Goal: Information Seeking & Learning: Compare options

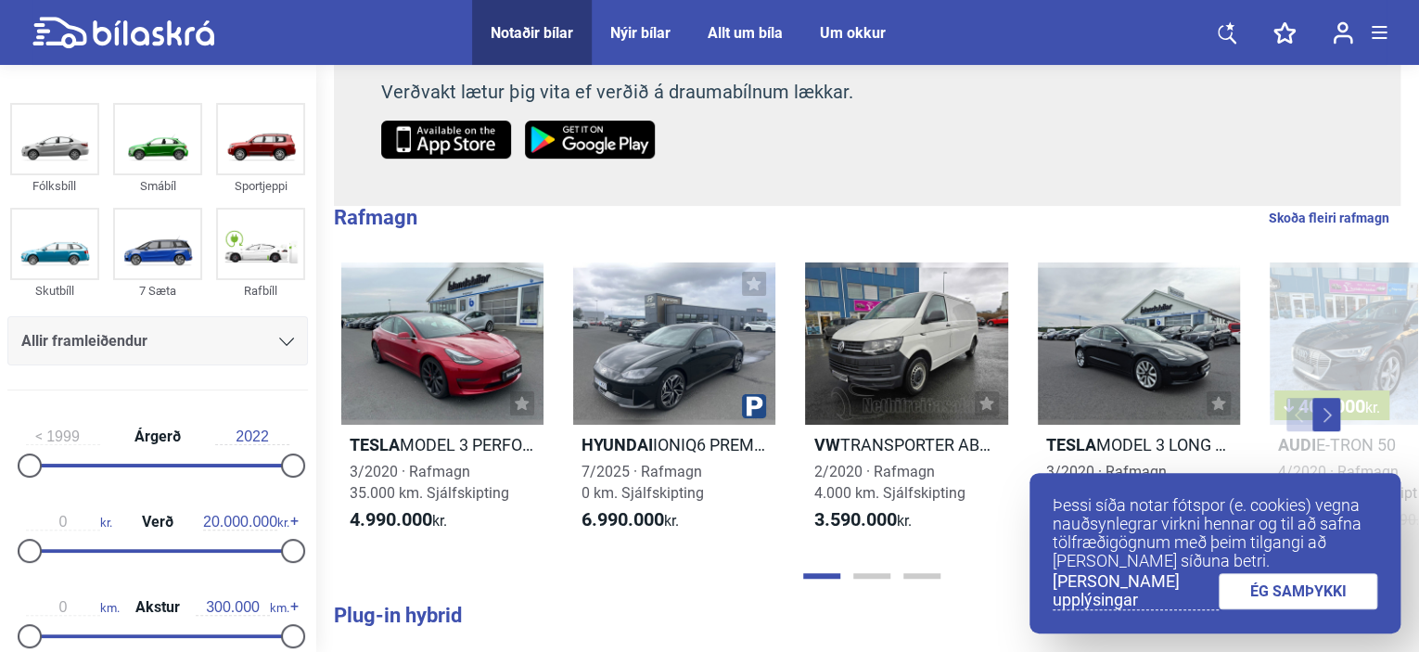
scroll to position [339, 0]
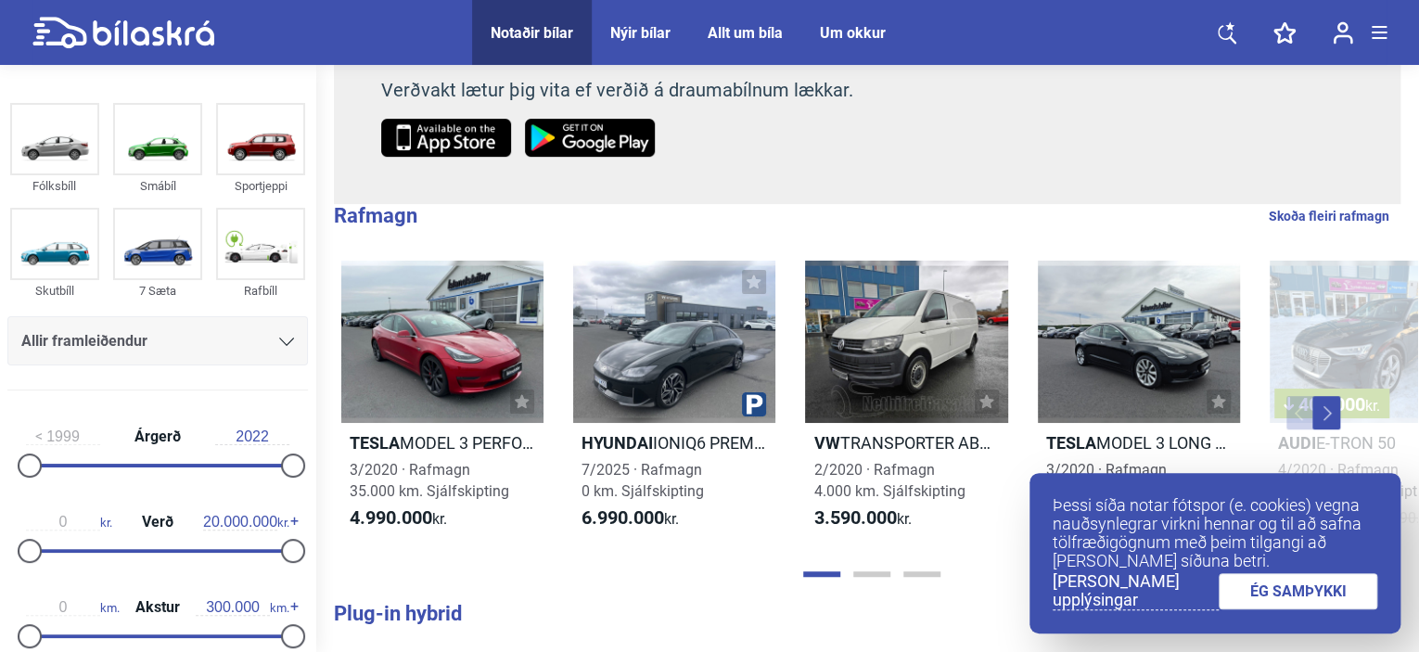
click at [1297, 593] on link "ÉG SAMÞYKKI" at bounding box center [1299, 591] width 160 height 36
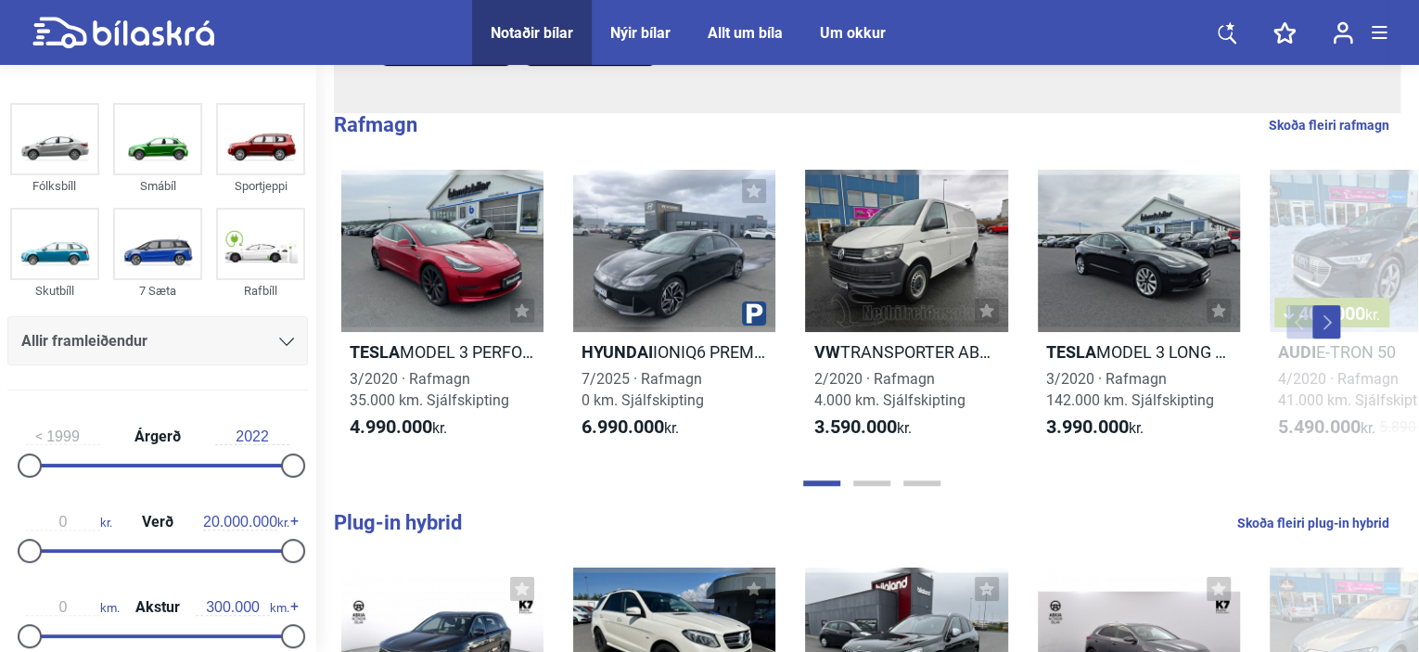
scroll to position [432, 0]
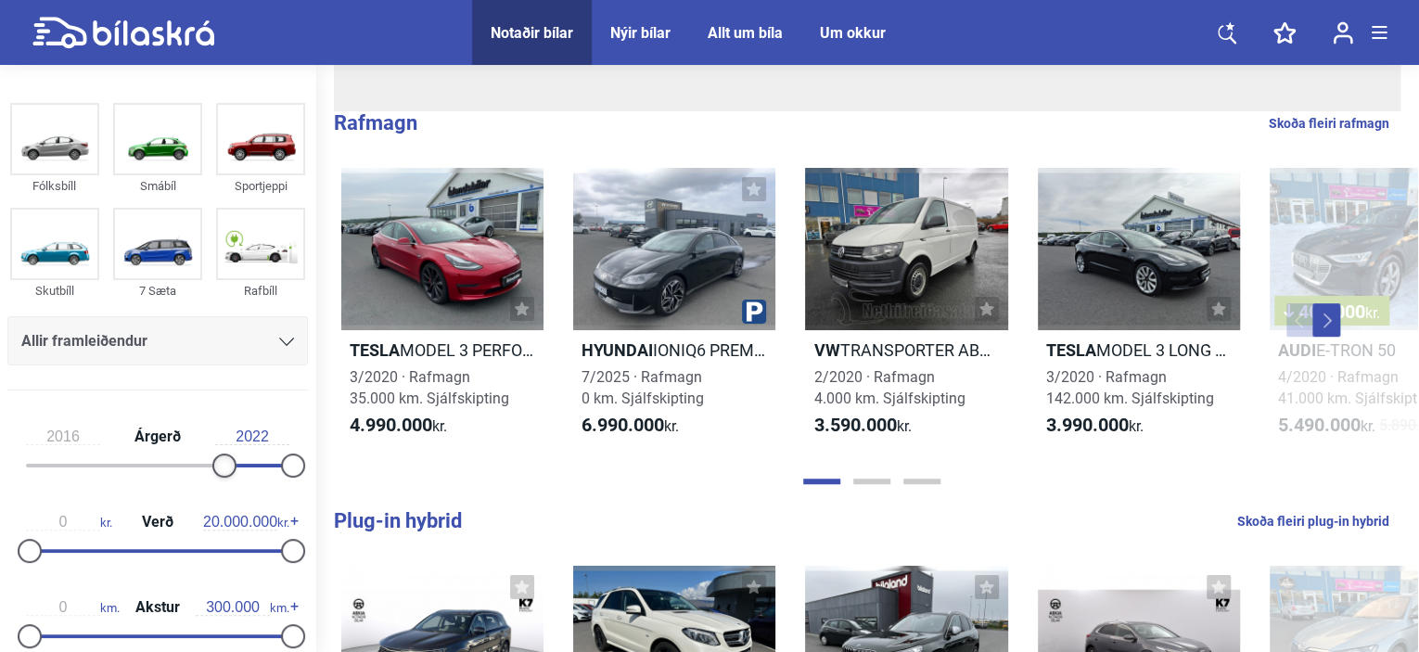
type input "2017"
drag, startPoint x: 39, startPoint y: 458, endPoint x: 241, endPoint y: 470, distance: 202.6
click at [241, 470] on div "2017 Árgerð 2022" at bounding box center [157, 447] width 301 height 85
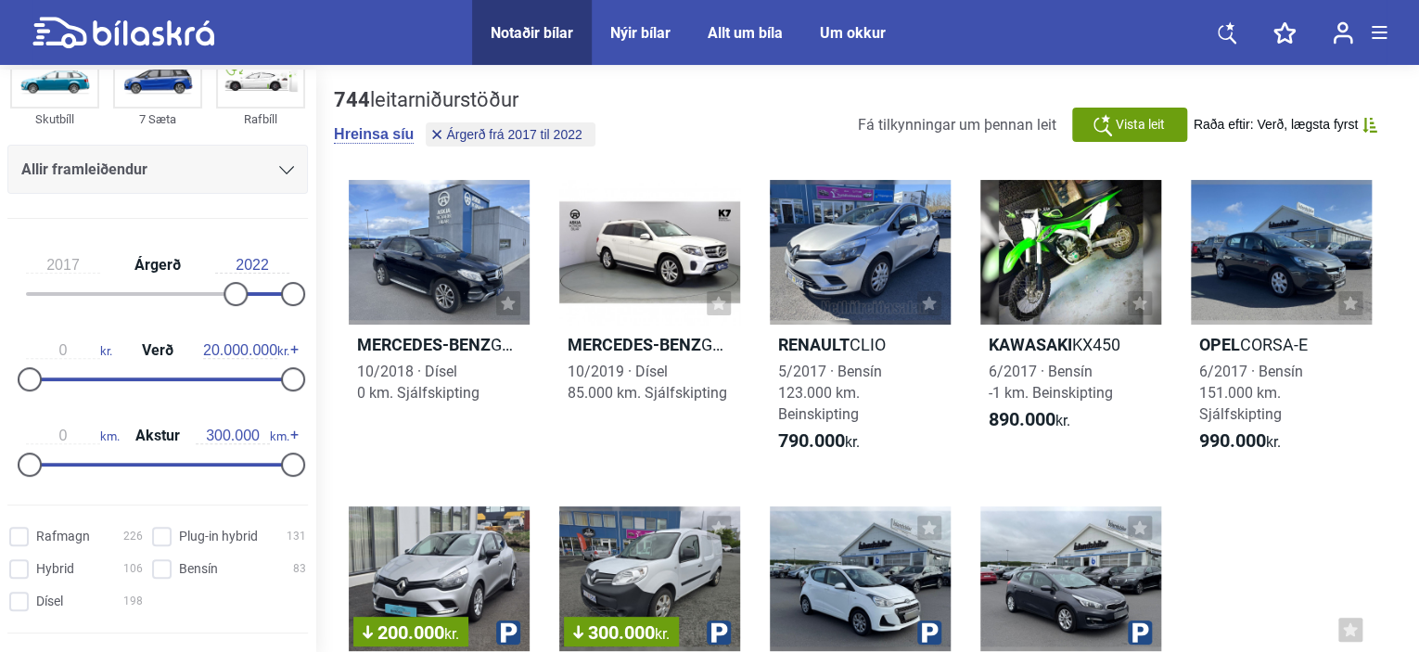
scroll to position [177, 0]
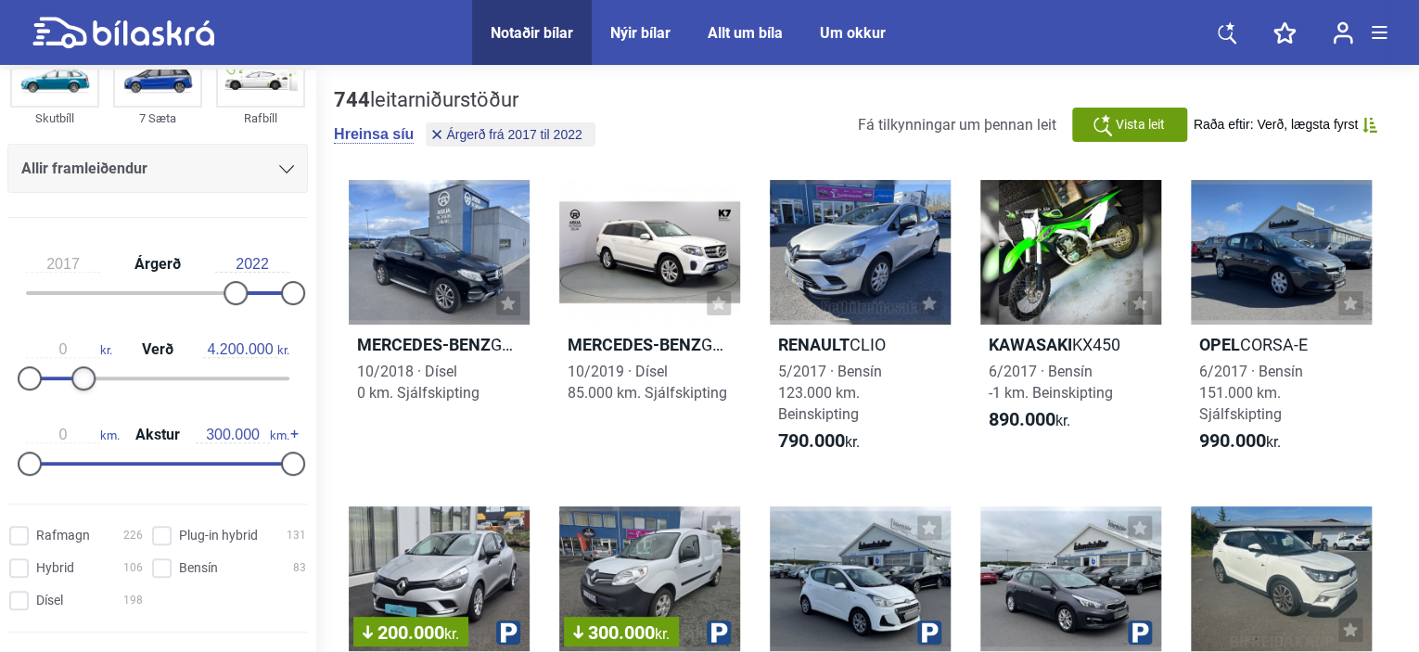
type input "4.300.000"
drag, startPoint x: 281, startPoint y: 372, endPoint x: 79, endPoint y: 371, distance: 202.2
click at [79, 371] on div at bounding box center [86, 378] width 24 height 24
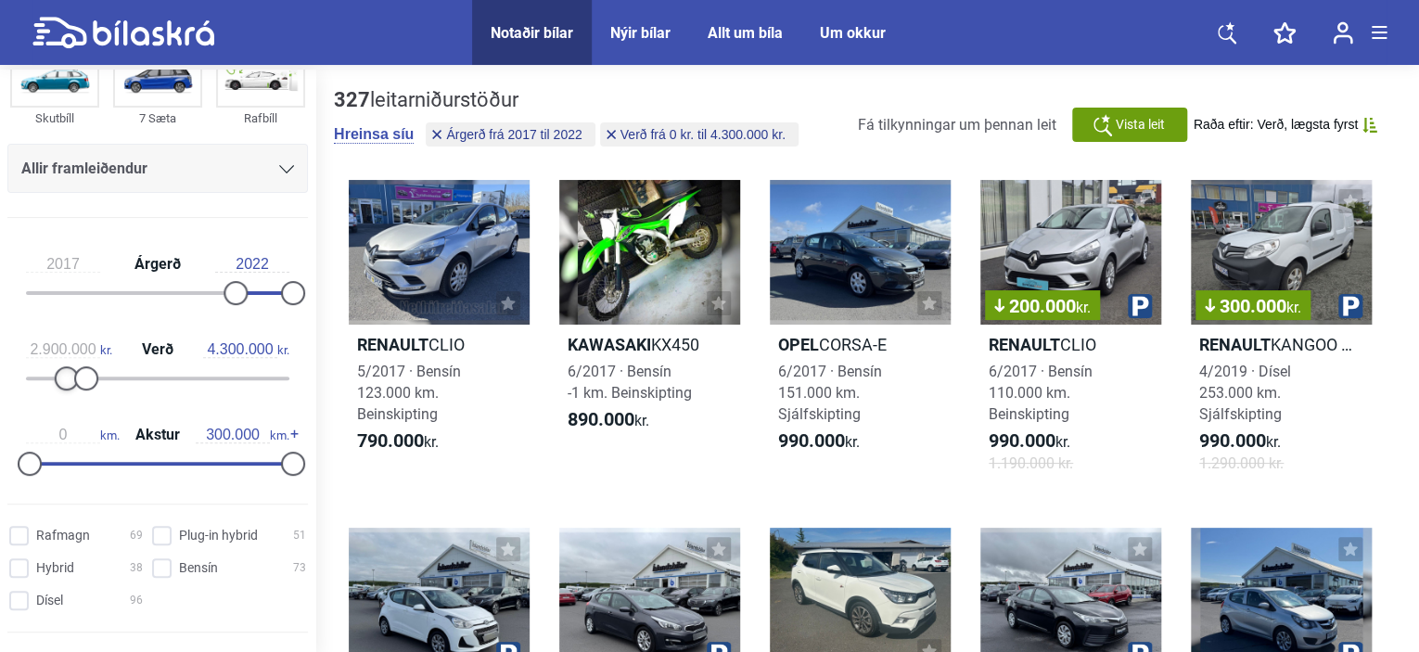
type input "3.000.000"
drag, startPoint x: 27, startPoint y: 376, endPoint x: 65, endPoint y: 374, distance: 38.1
click at [65, 374] on div at bounding box center [70, 378] width 24 height 24
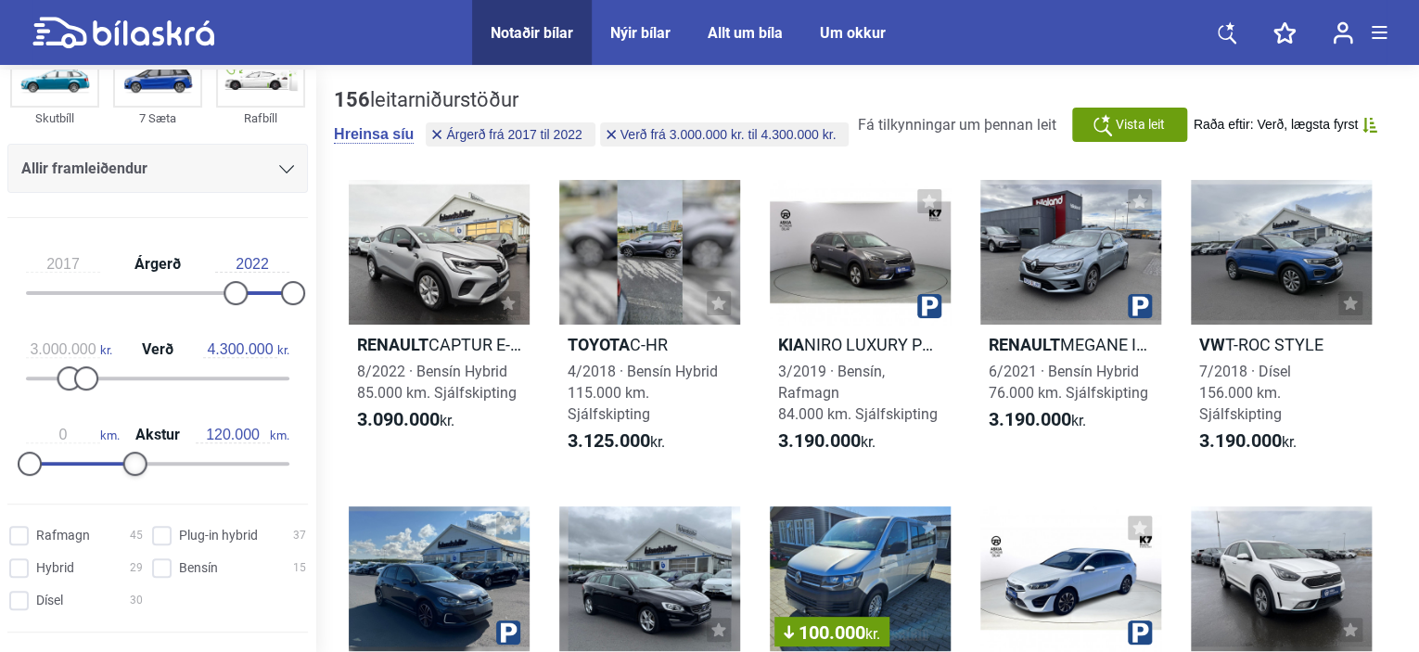
type input "110.000"
drag, startPoint x: 280, startPoint y: 462, endPoint x: 119, endPoint y: 451, distance: 161.8
click at [119, 452] on div at bounding box center [126, 464] width 24 height 24
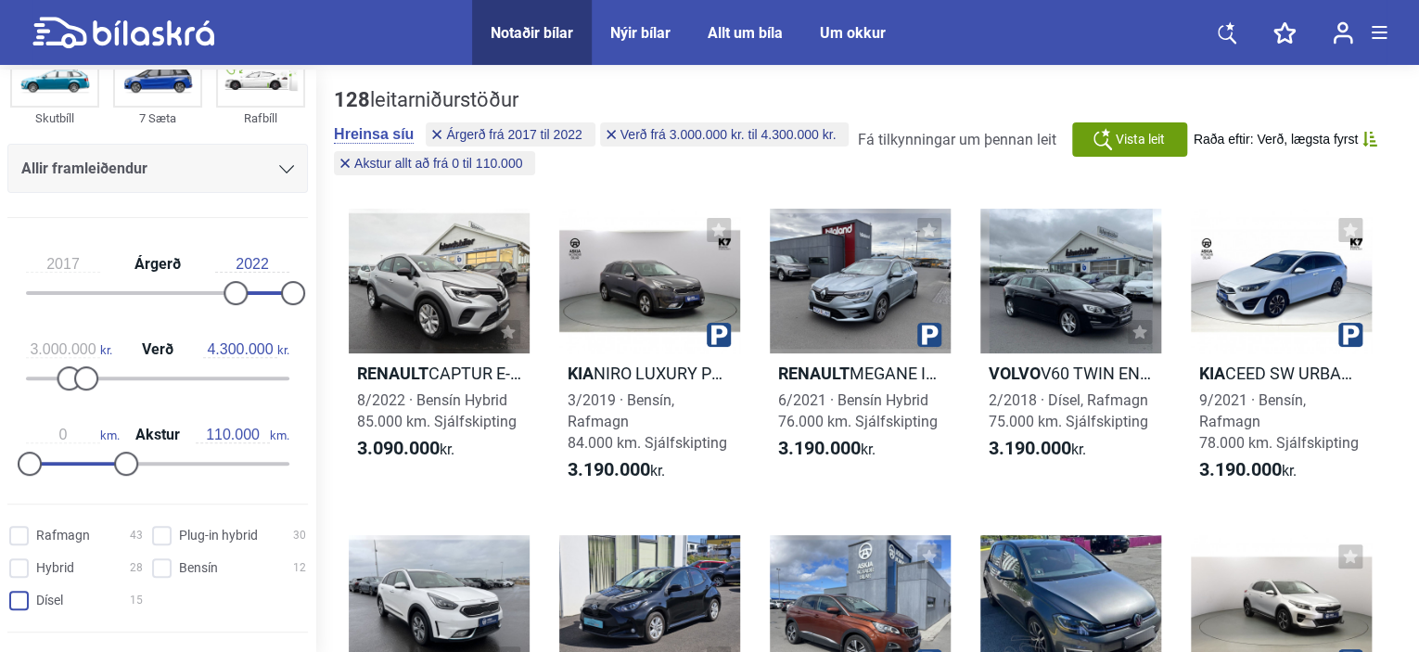
click at [19, 597] on input "Dísel 15" at bounding box center [79, 601] width 134 height 19
checkbox input "true"
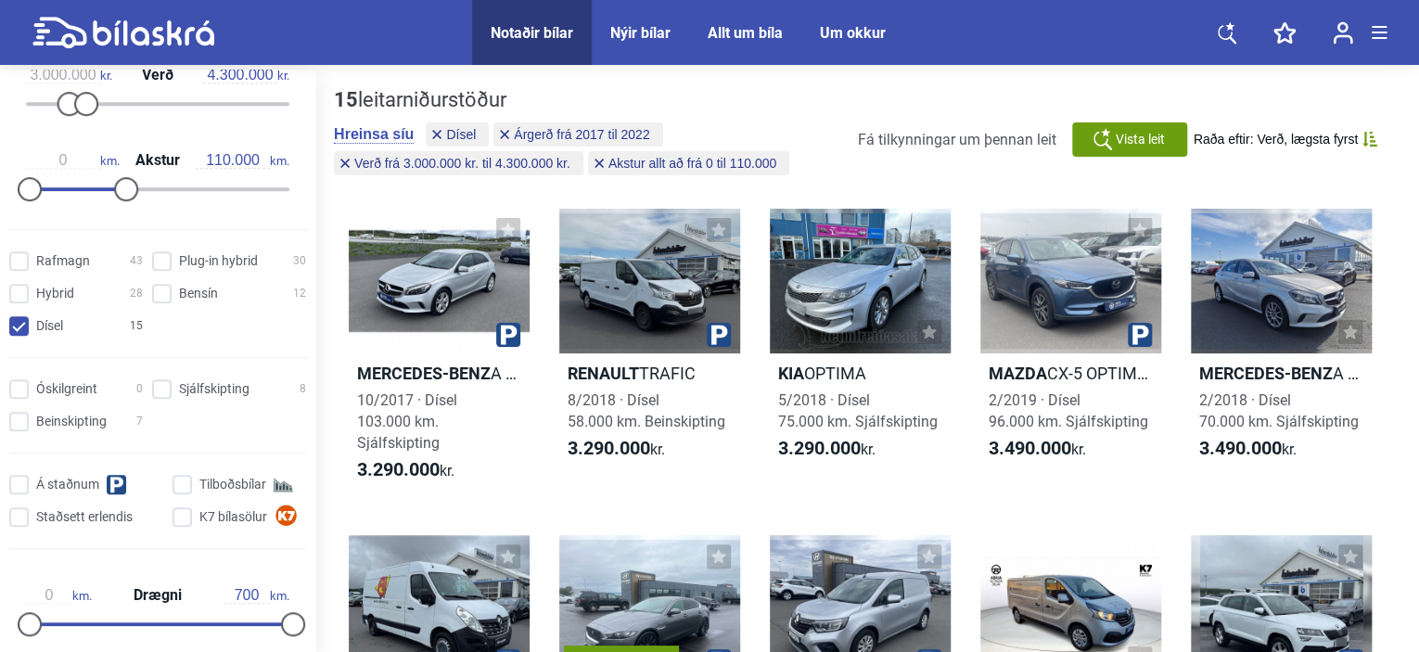
scroll to position [453, 0]
click at [163, 383] on input "Sjálfskipting 8" at bounding box center [232, 388] width 154 height 19
checkbox input "true"
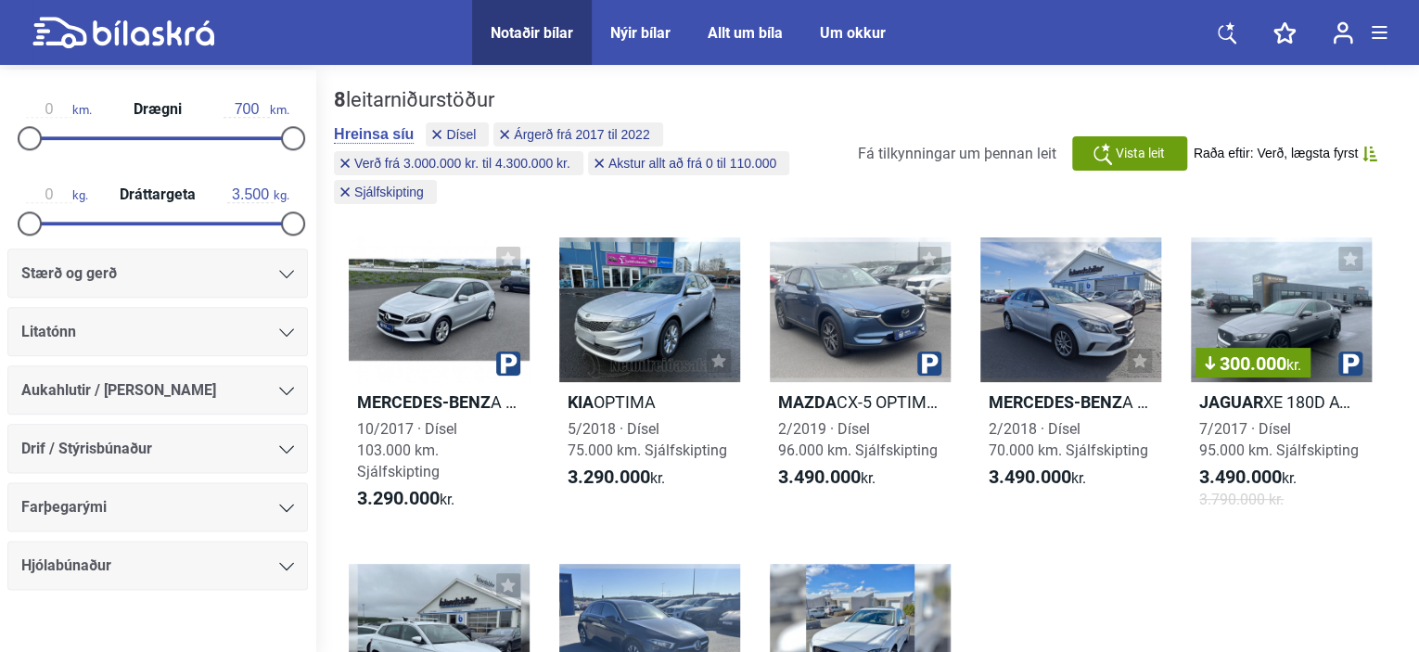
scroll to position [939, 0]
click at [279, 448] on icon at bounding box center [286, 448] width 15 height 8
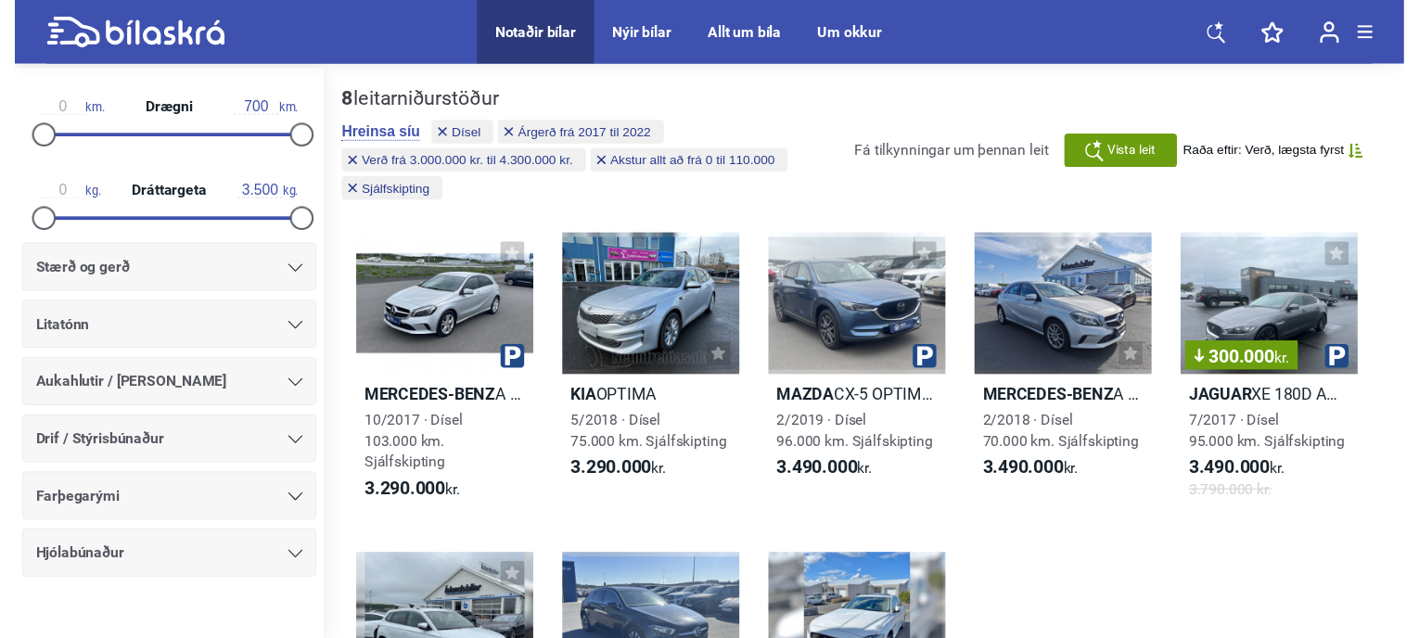
scroll to position [1235, 0]
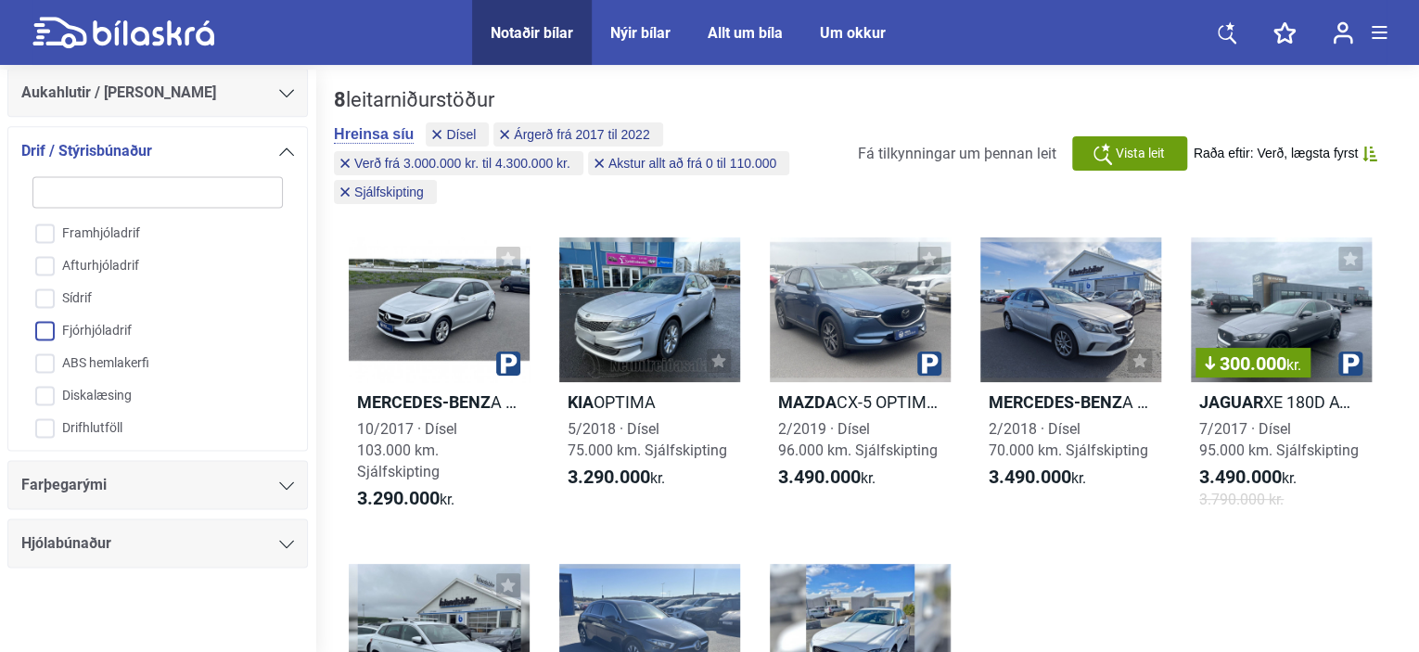
click at [45, 323] on input "Fjórhjóladrif" at bounding box center [145, 331] width 252 height 32
checkbox input "true"
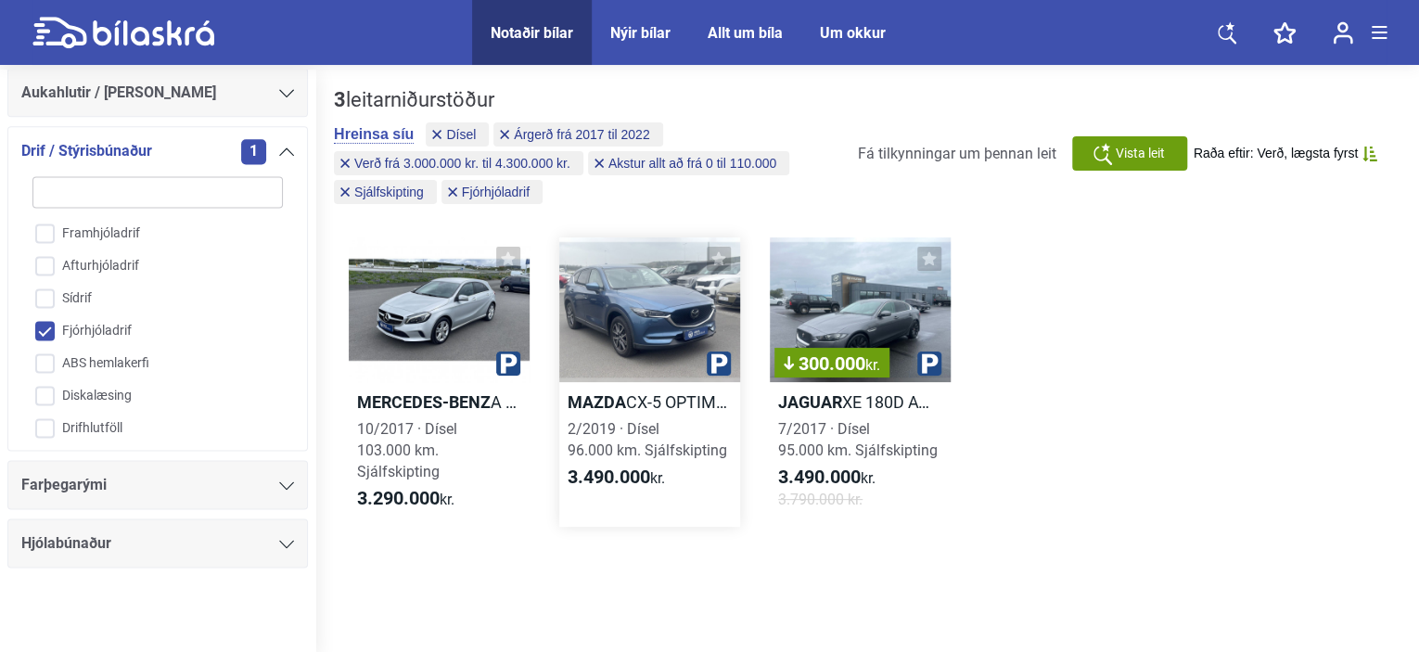
click at [587, 400] on b "Mazda" at bounding box center [597, 401] width 58 height 19
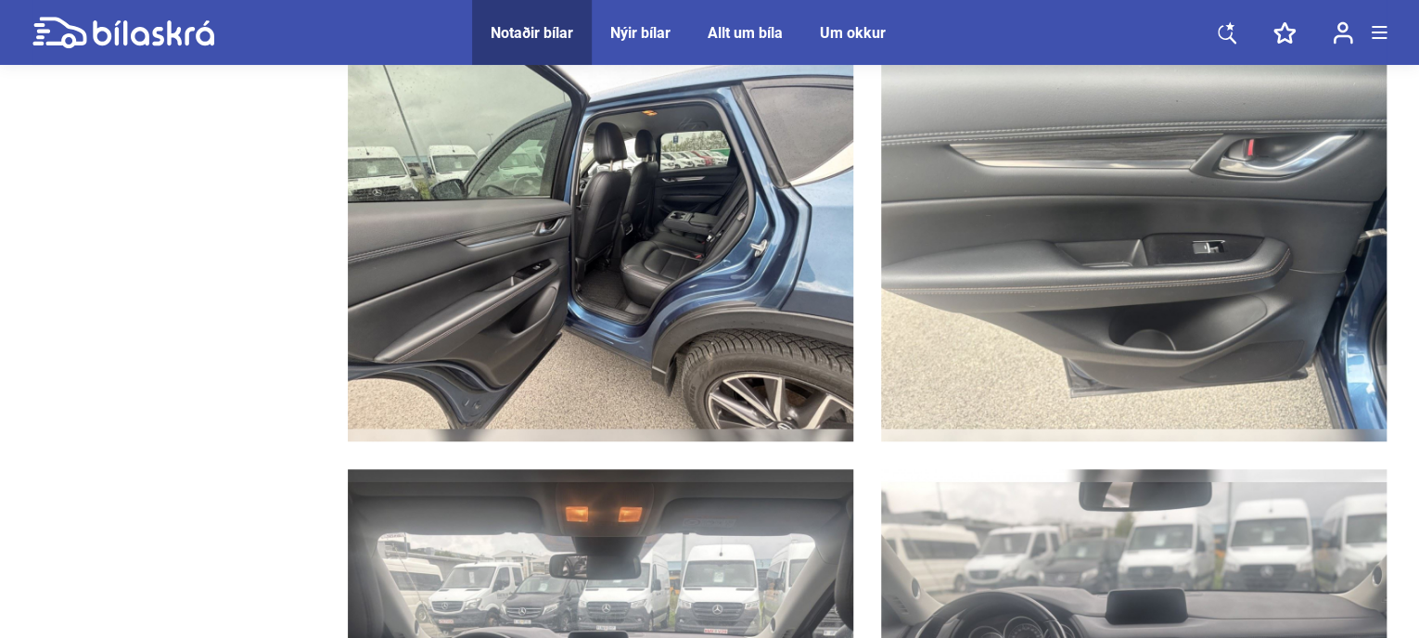
scroll to position [4006, 0]
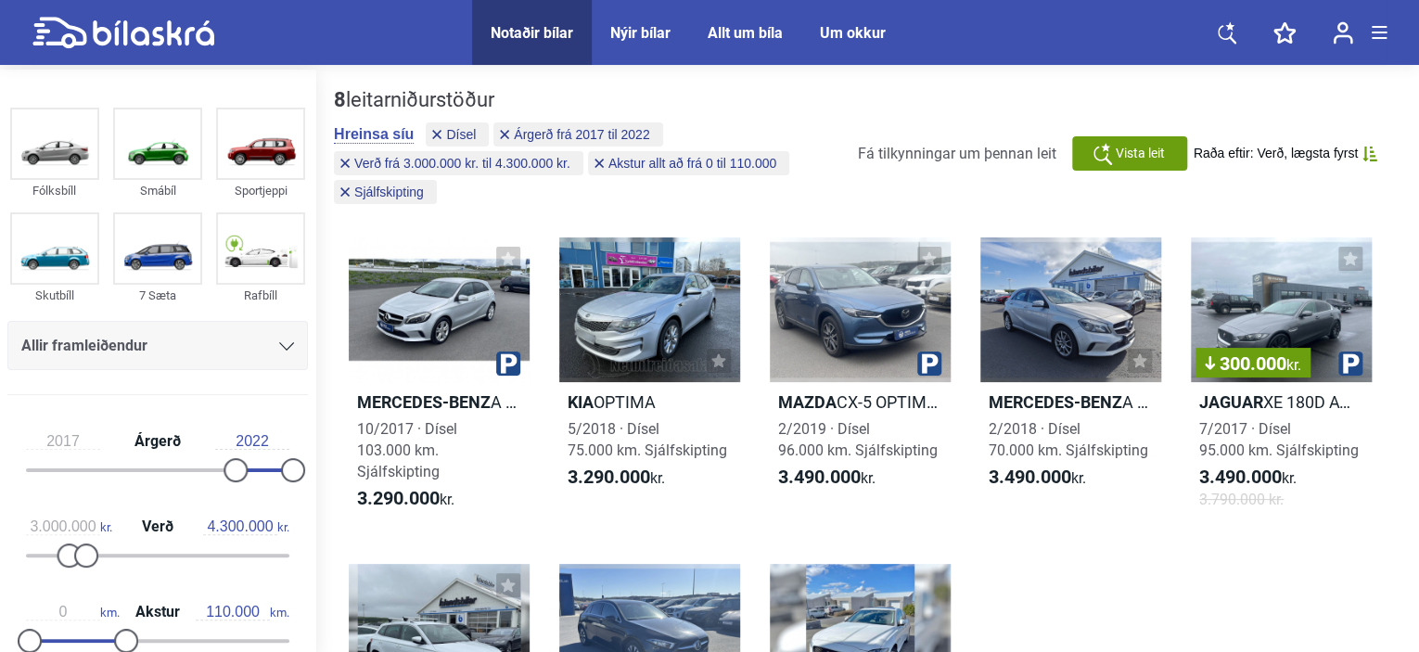
checkbox input "false"
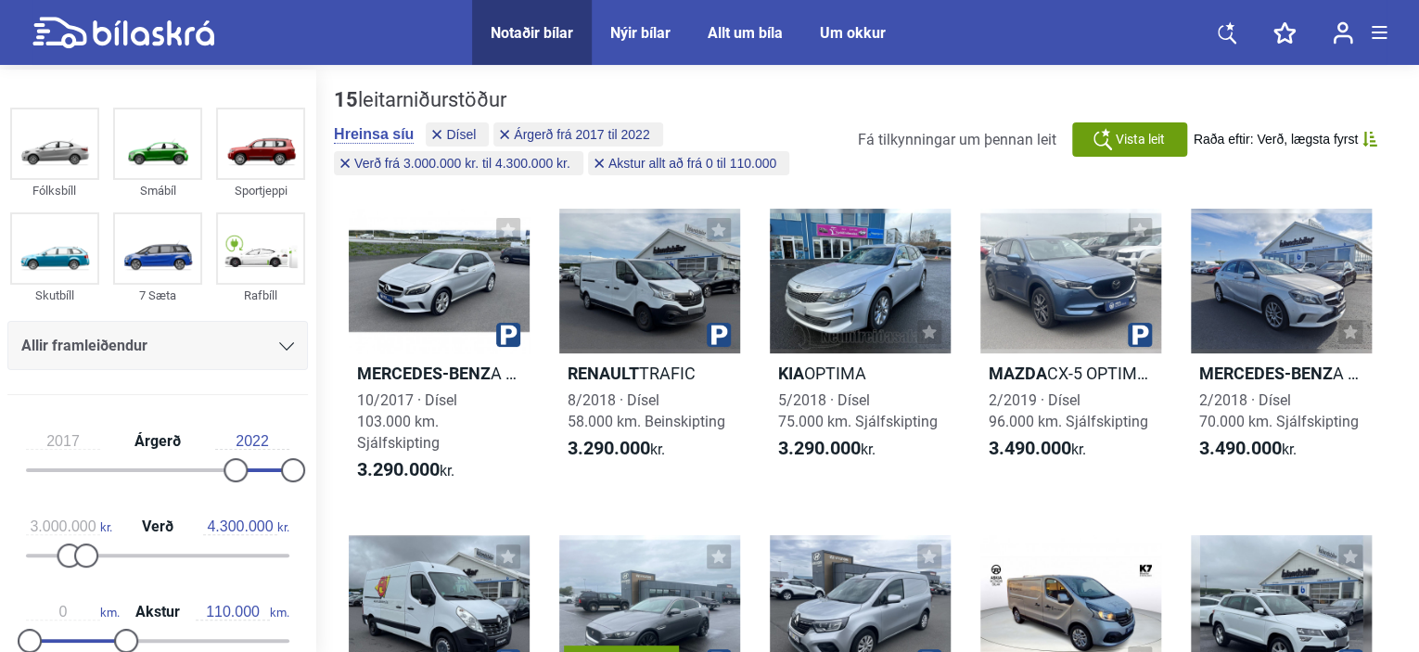
checkbox input "false"
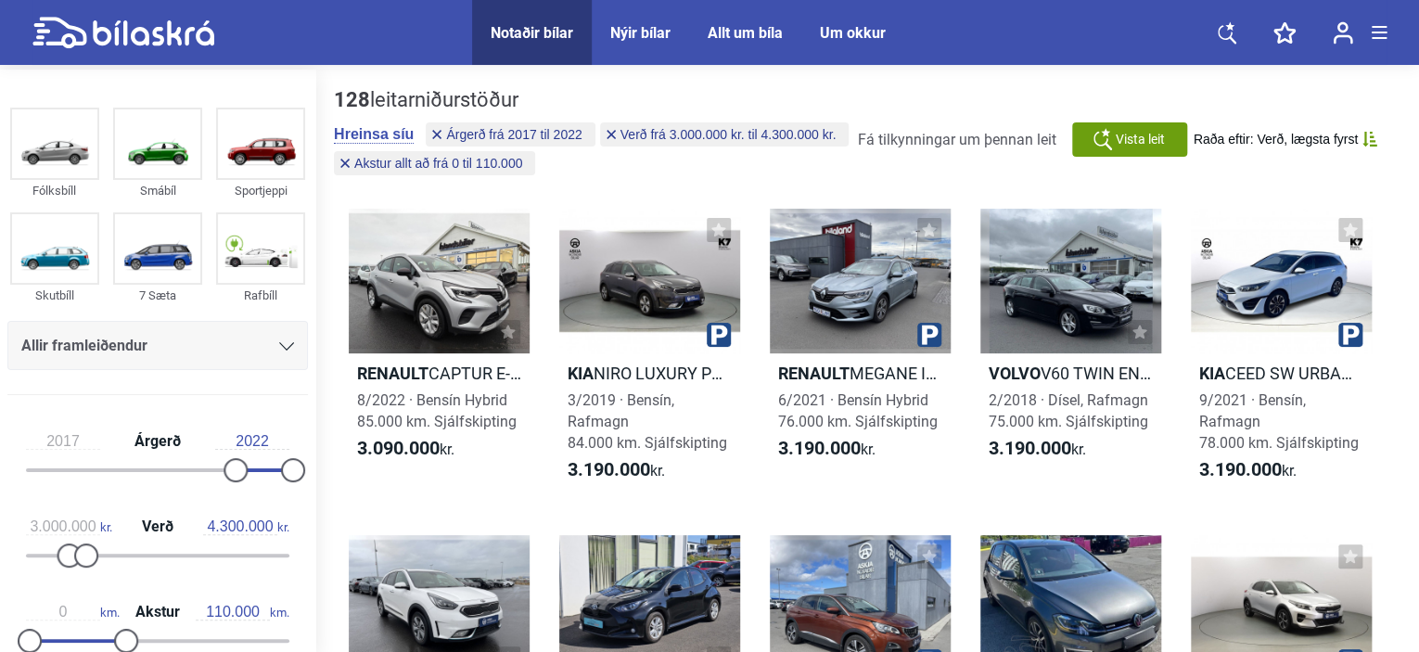
type input "300.000"
